Goal: Find specific page/section: Find specific page/section

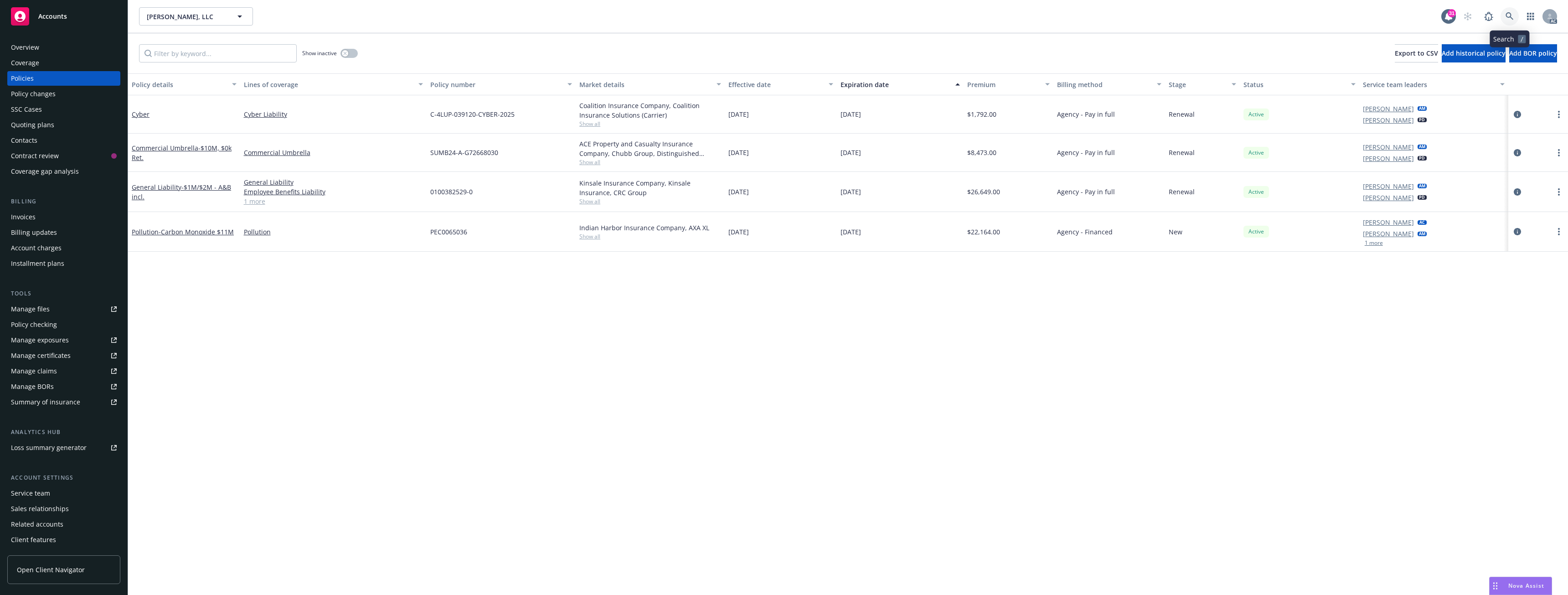
click at [1511, 12] on link at bounding box center [1509, 17] width 18 height 18
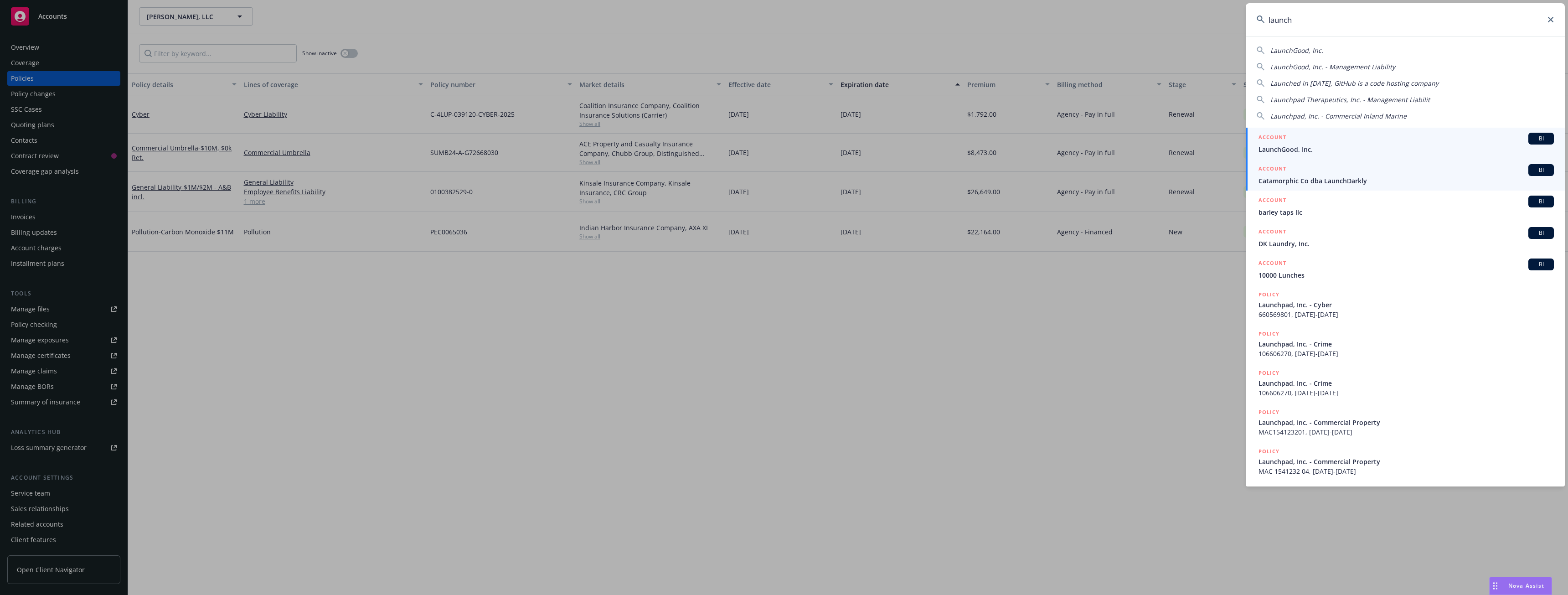
type input "launch"
click at [1322, 187] on link "ACCOUNT BI Catamorphic Co dba LaunchDarkly" at bounding box center [1405, 175] width 319 height 32
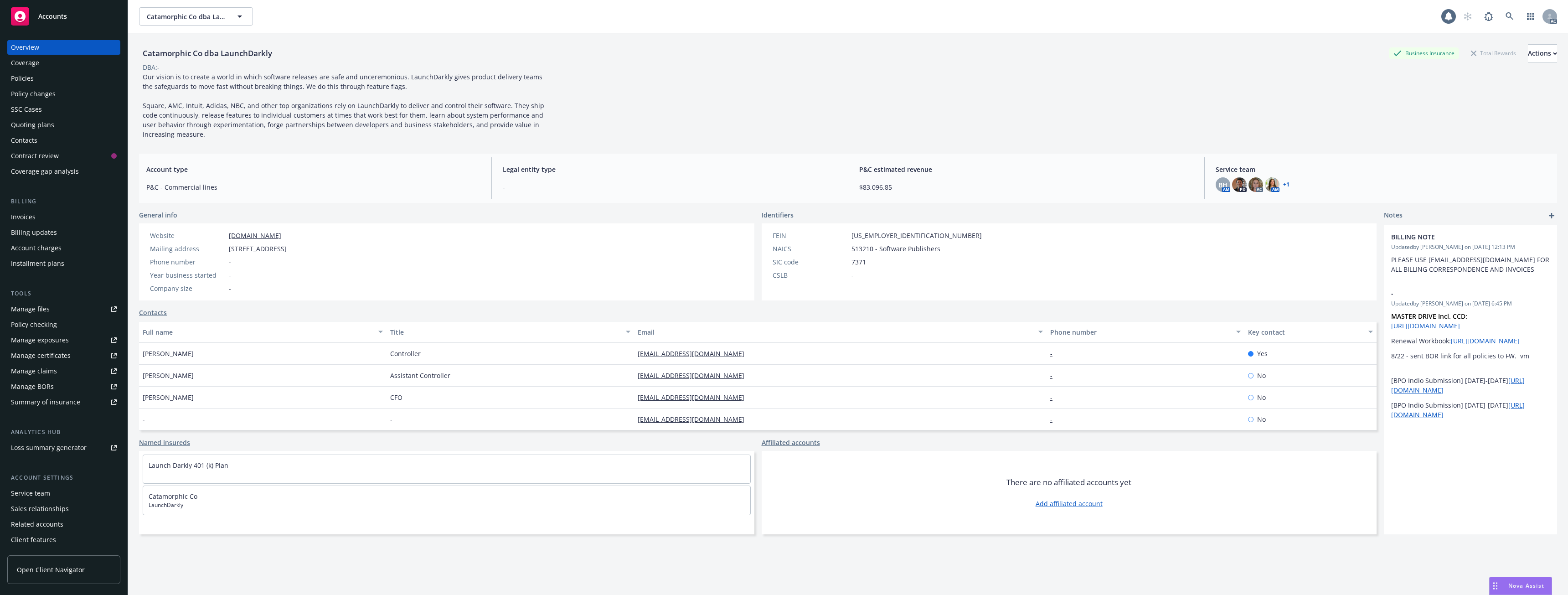
click at [33, 79] on div "Policies" at bounding box center [63, 78] width 106 height 14
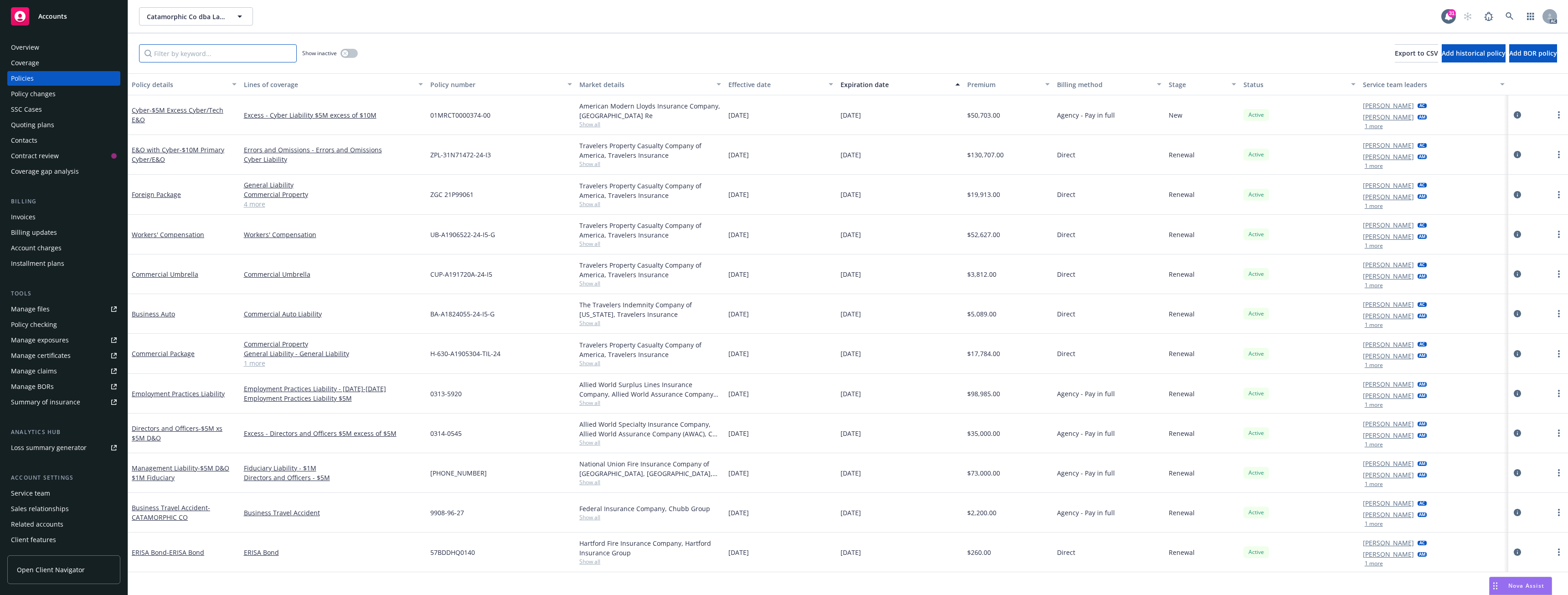
click at [179, 55] on input "Filter by keyword..." at bounding box center [218, 53] width 158 height 18
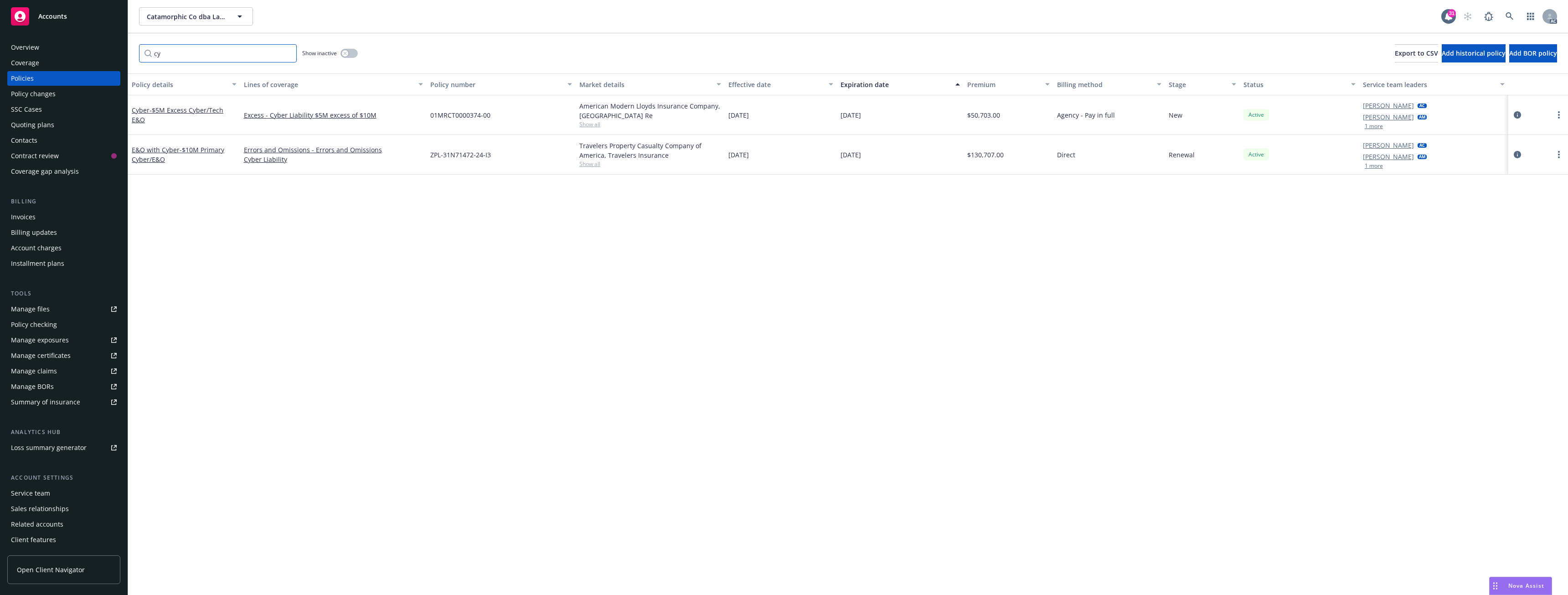
type input "c"
